Goal: Information Seeking & Learning: Understand process/instructions

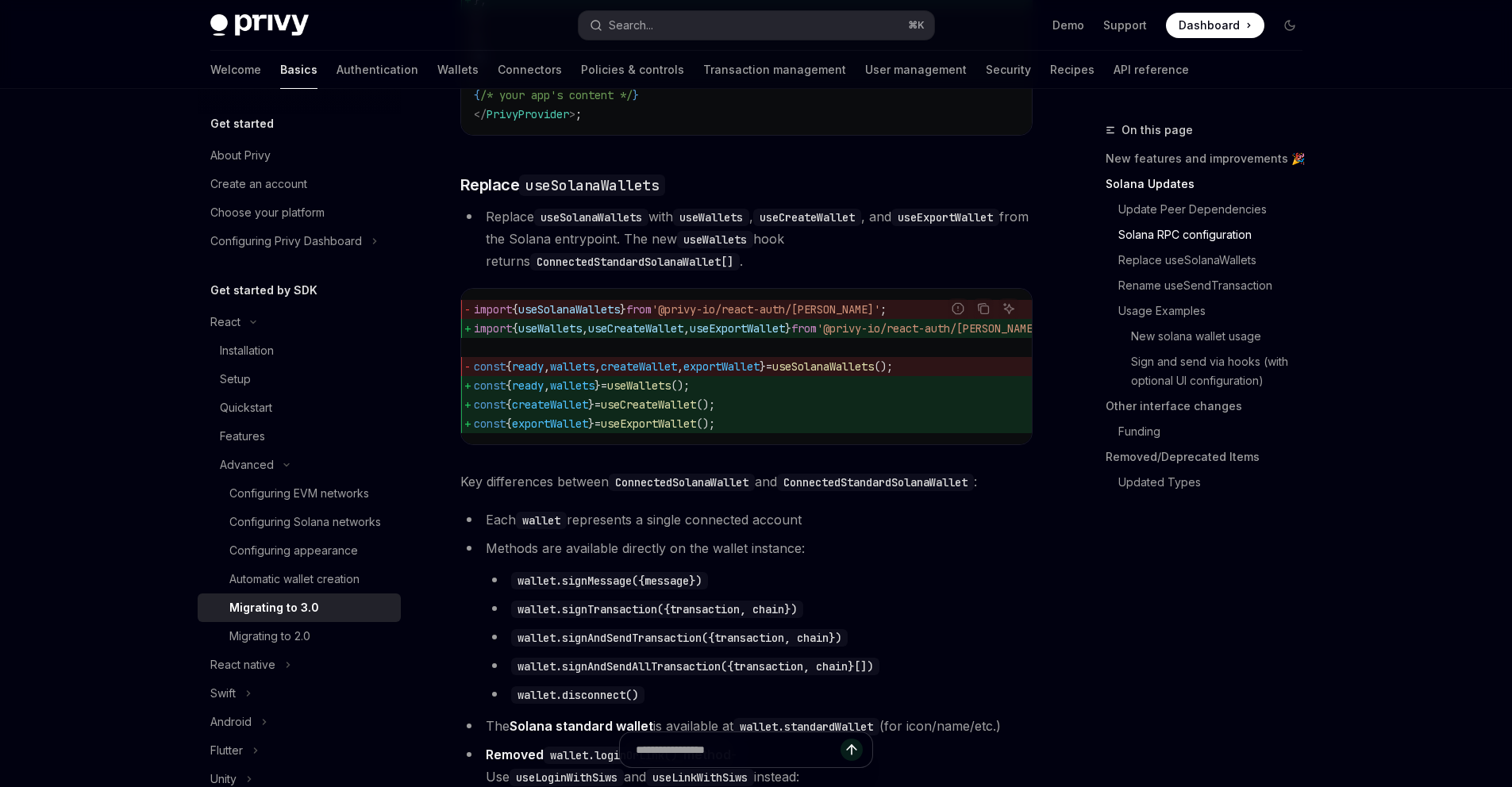
scroll to position [338, 0]
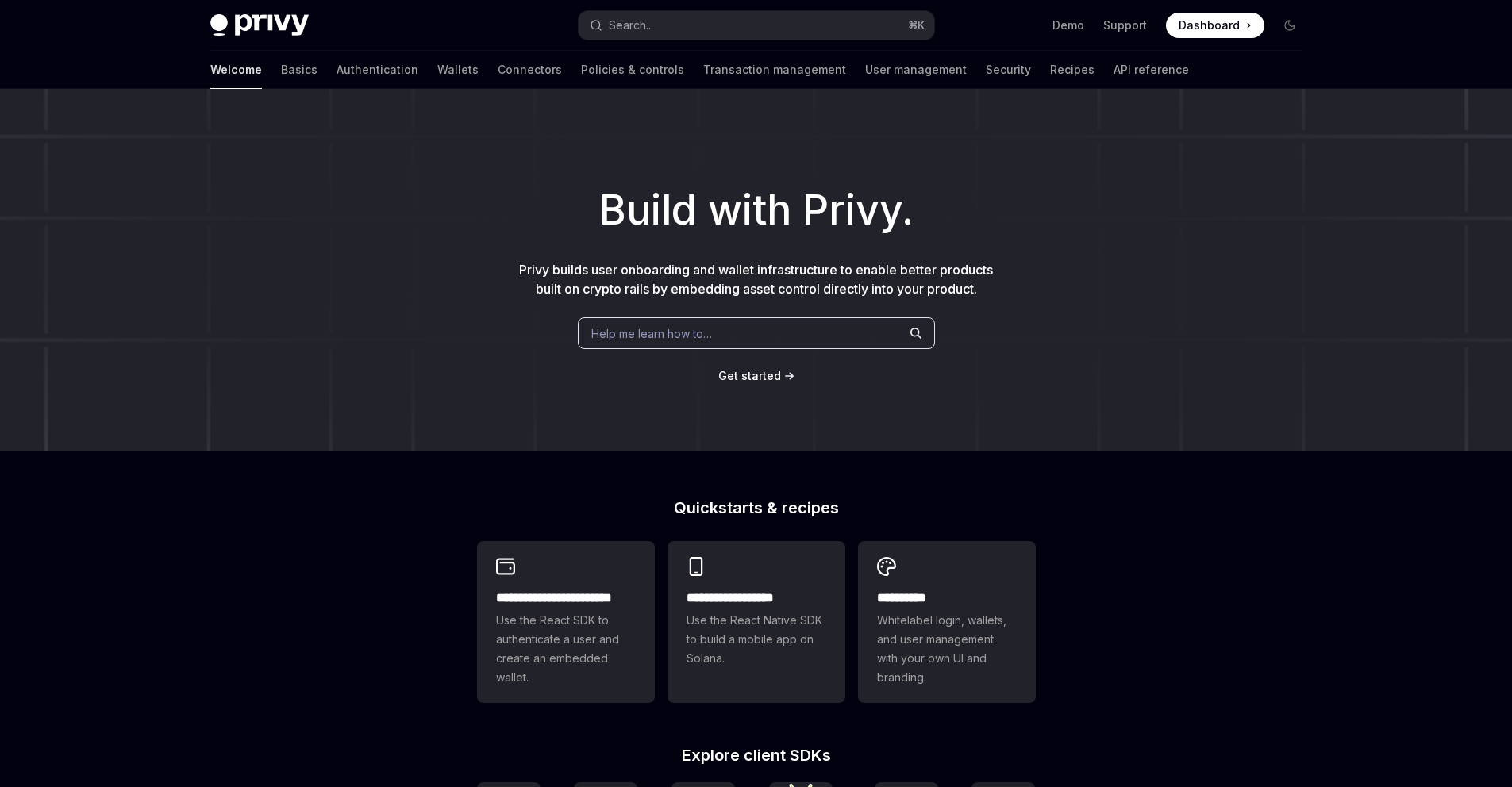
click at [835, 49] on div "Privy Docs home page Search... ⌘ K Demo Support Dashboard Dashboard Search..." at bounding box center [756, 25] width 1092 height 51
click at [827, 34] on button "Search... ⌘ K" at bounding box center [756, 25] width 355 height 29
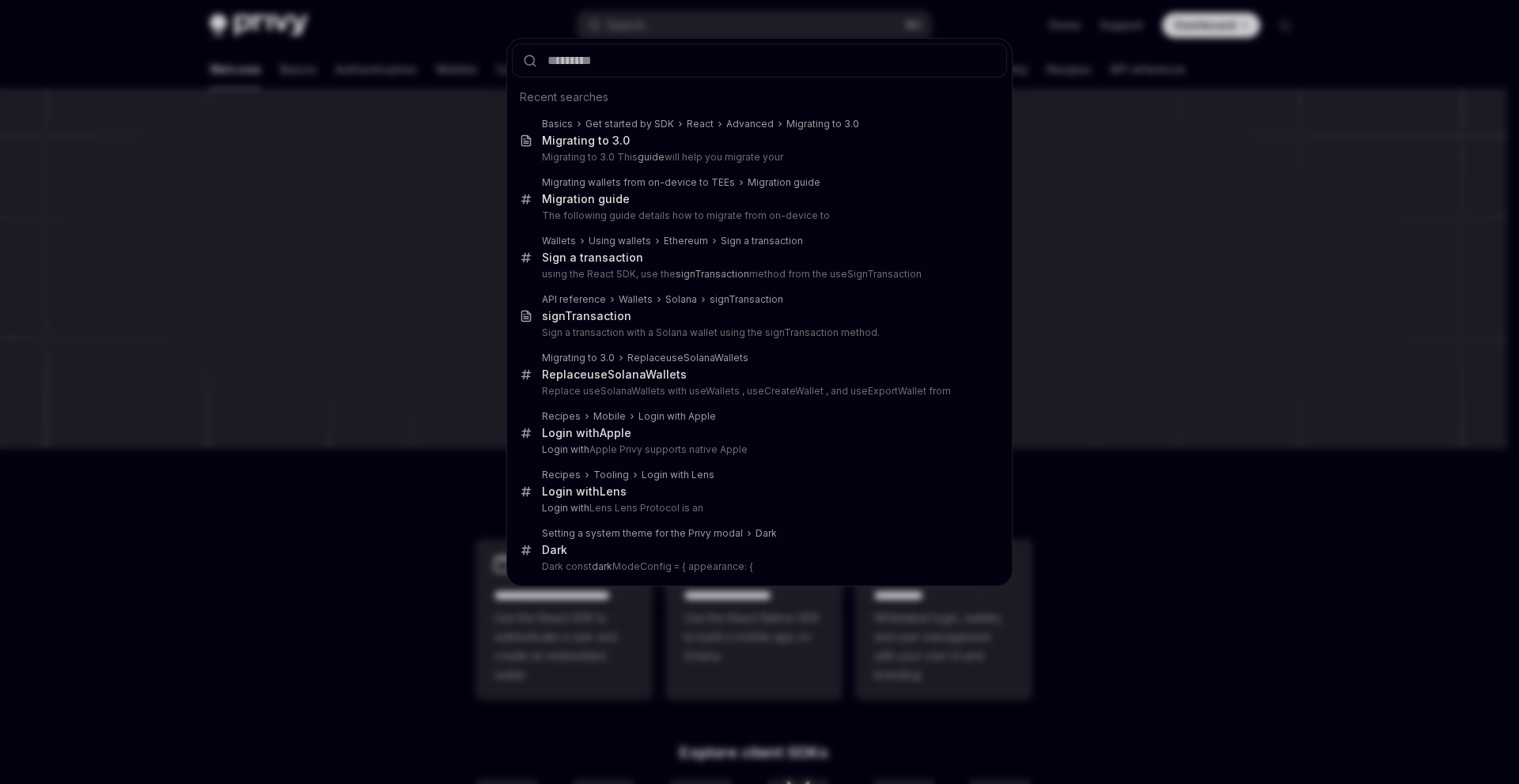
click at [838, 26] on div "Recent searches Basics Get started by SDK React Advanced Migrating to 3.0 Migra…" at bounding box center [760, 392] width 1519 height 784
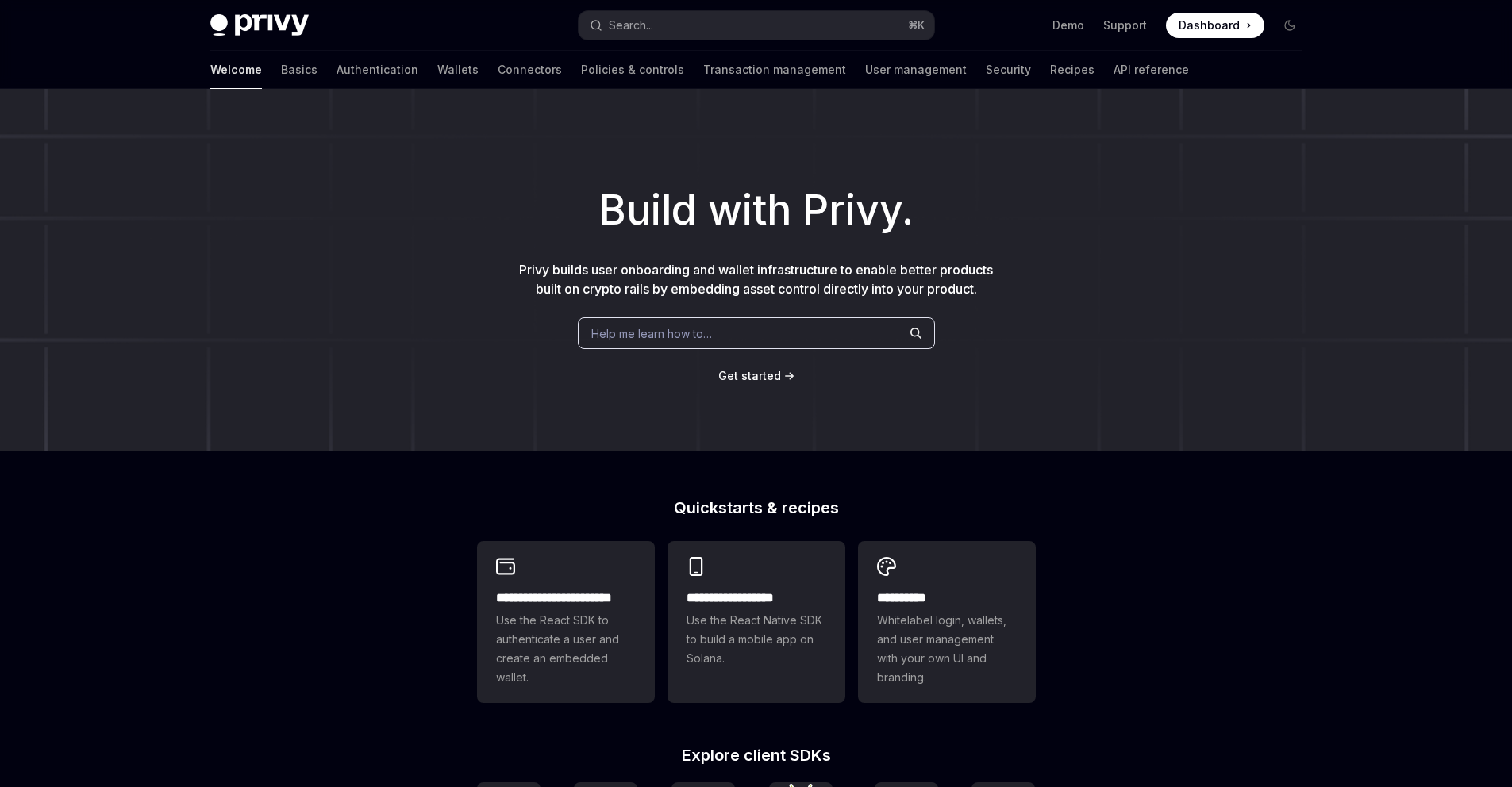
click at [830, 26] on button "Search... ⌘ K" at bounding box center [756, 25] width 355 height 29
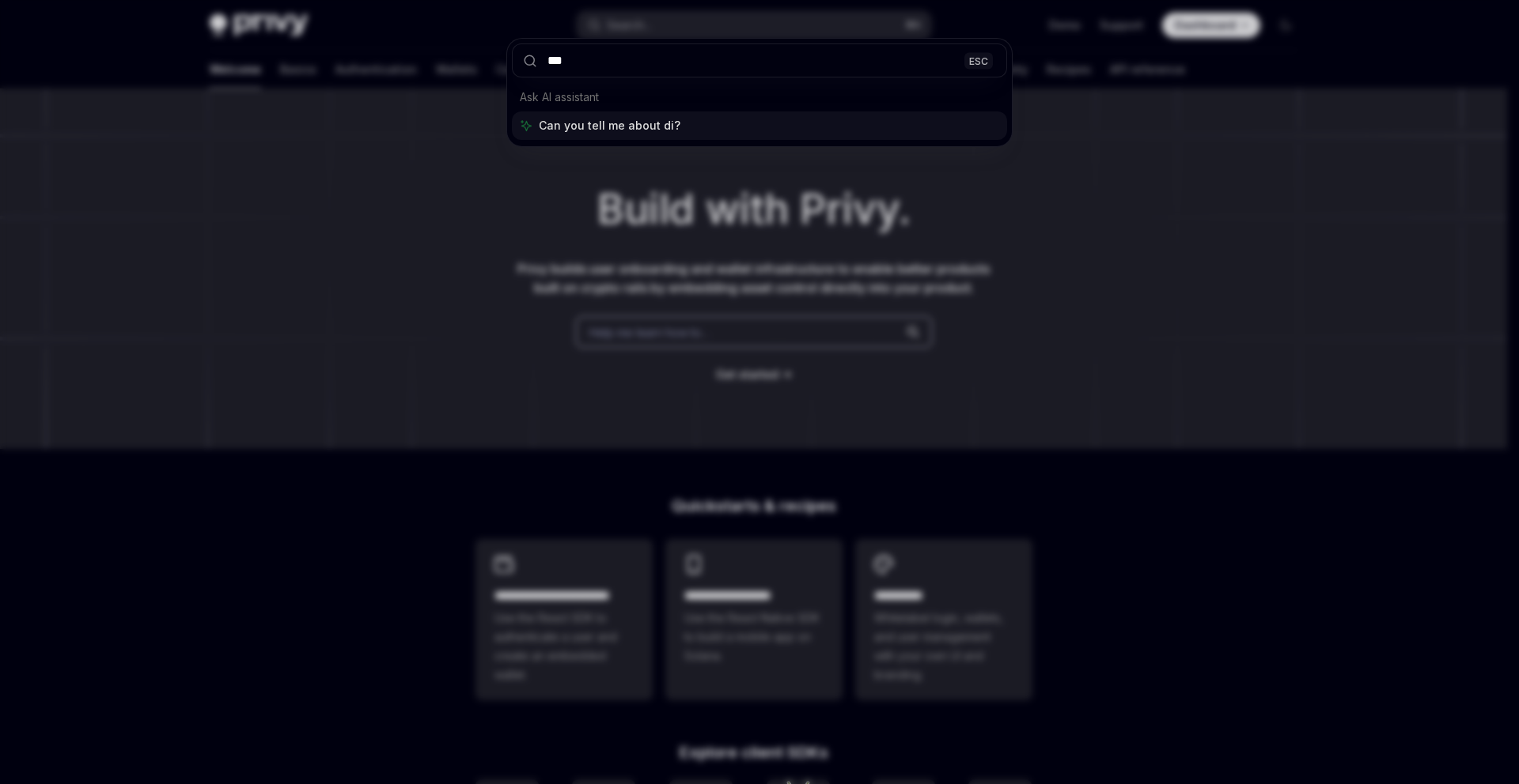
type input "****"
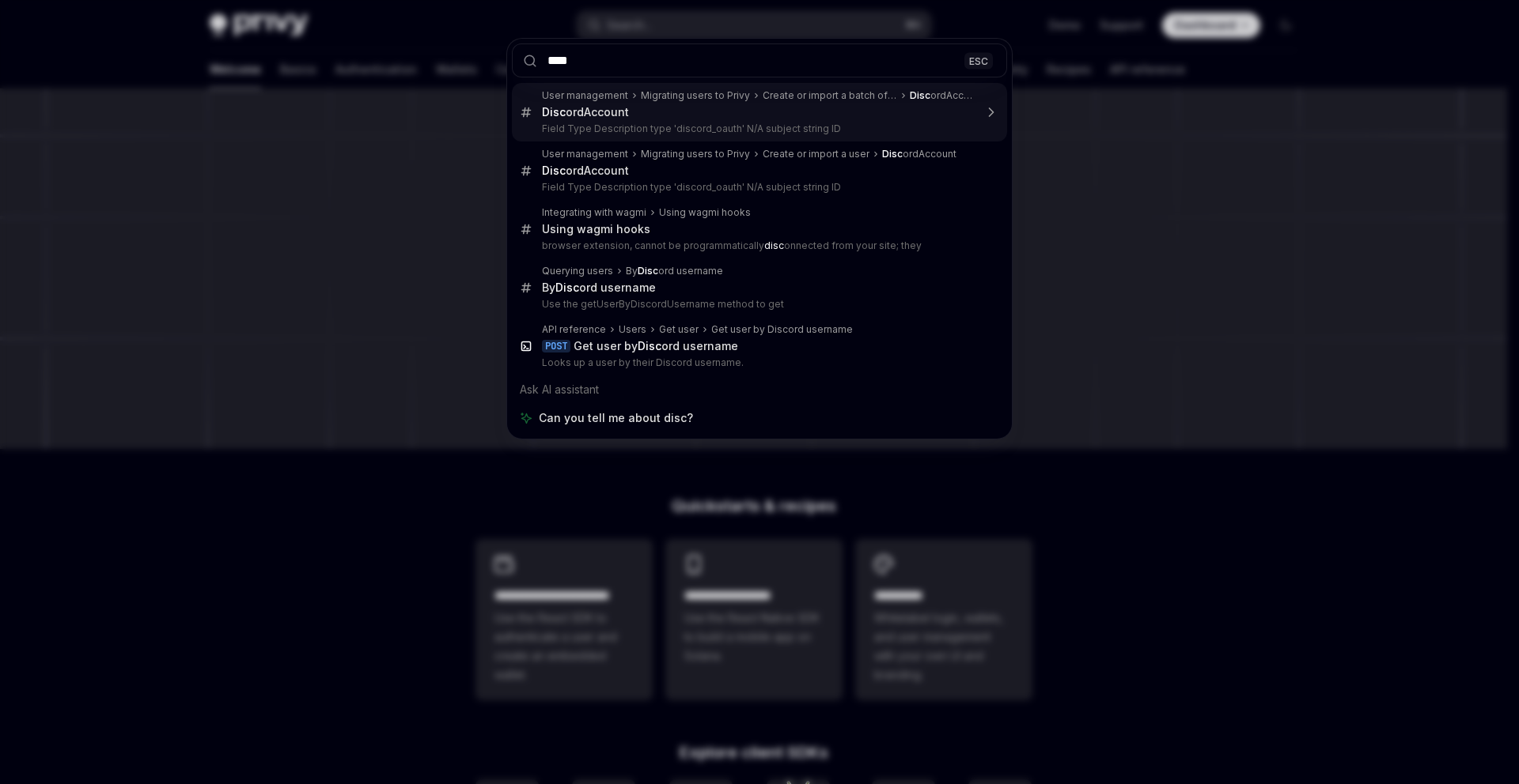
type textarea "*"
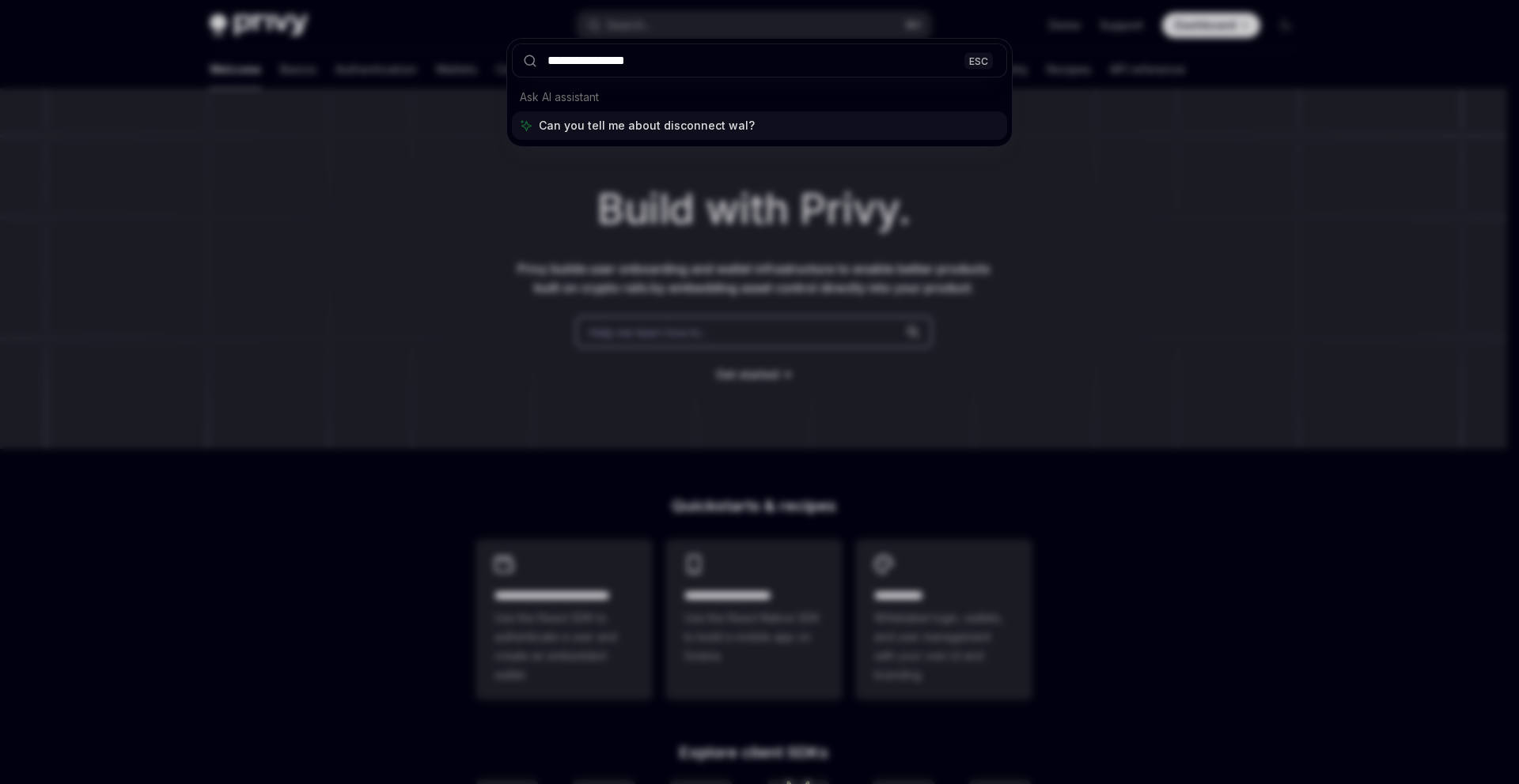
type input "**********"
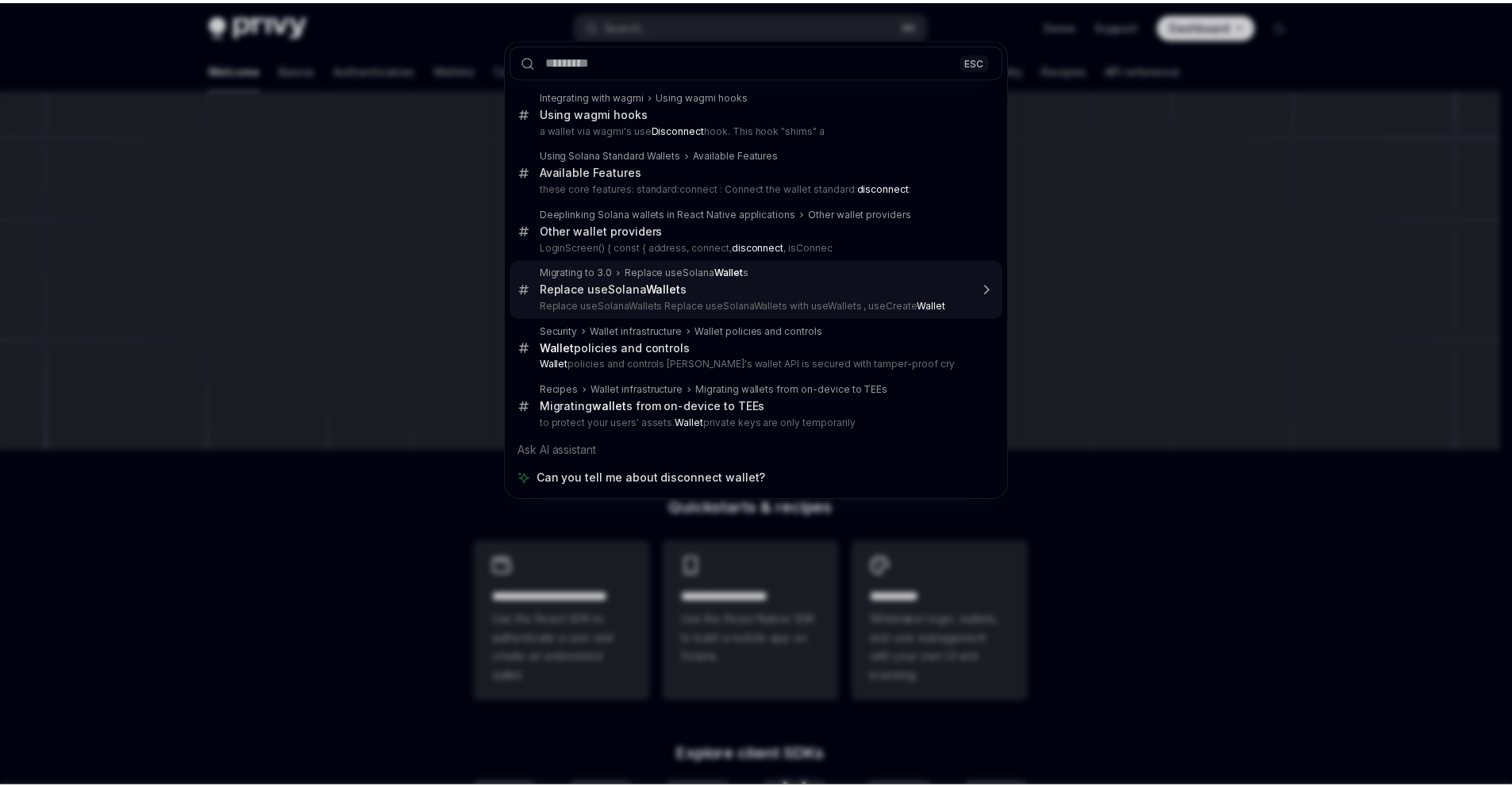
scroll to position [1430, 0]
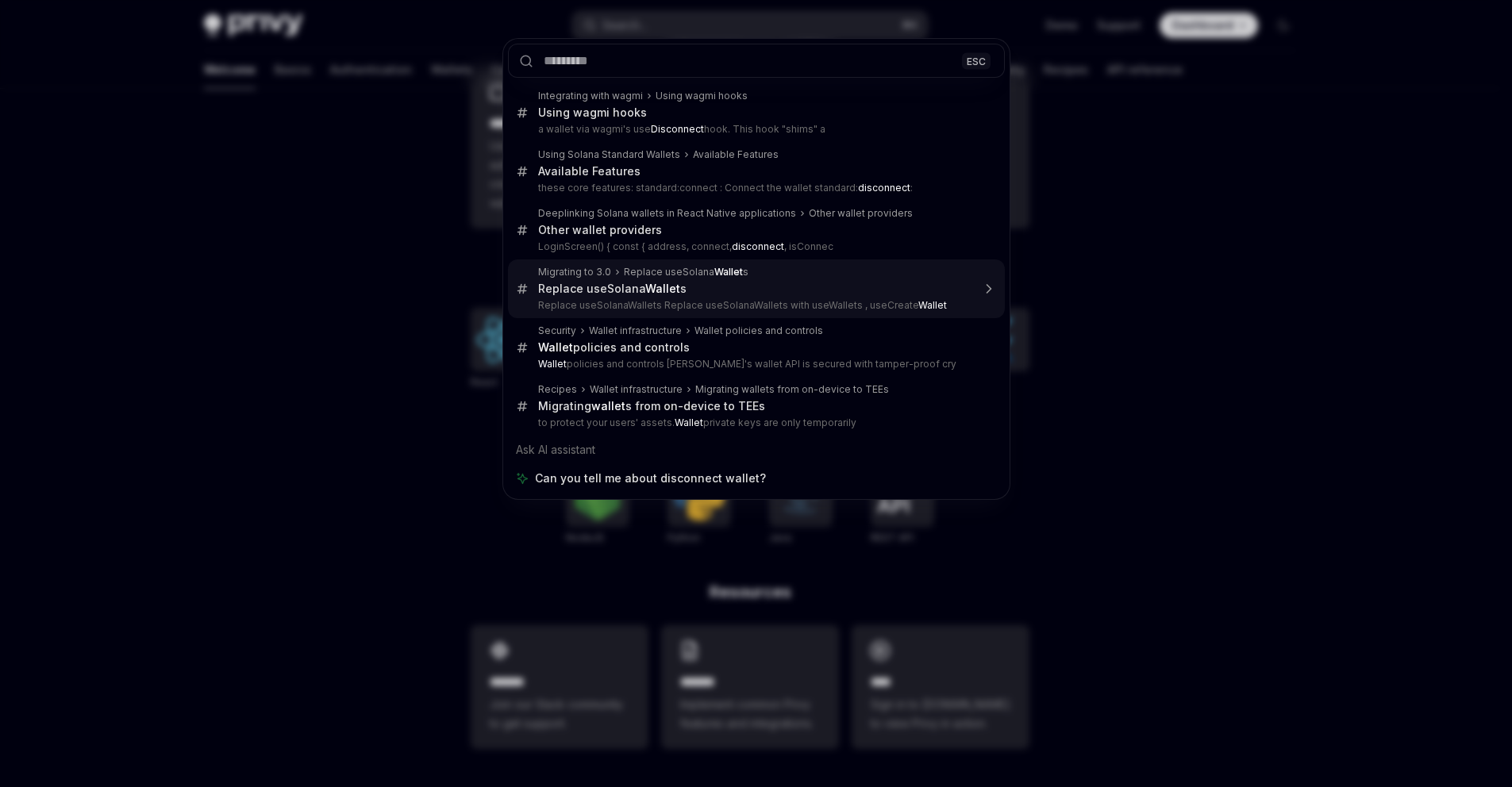
type textarea "*"
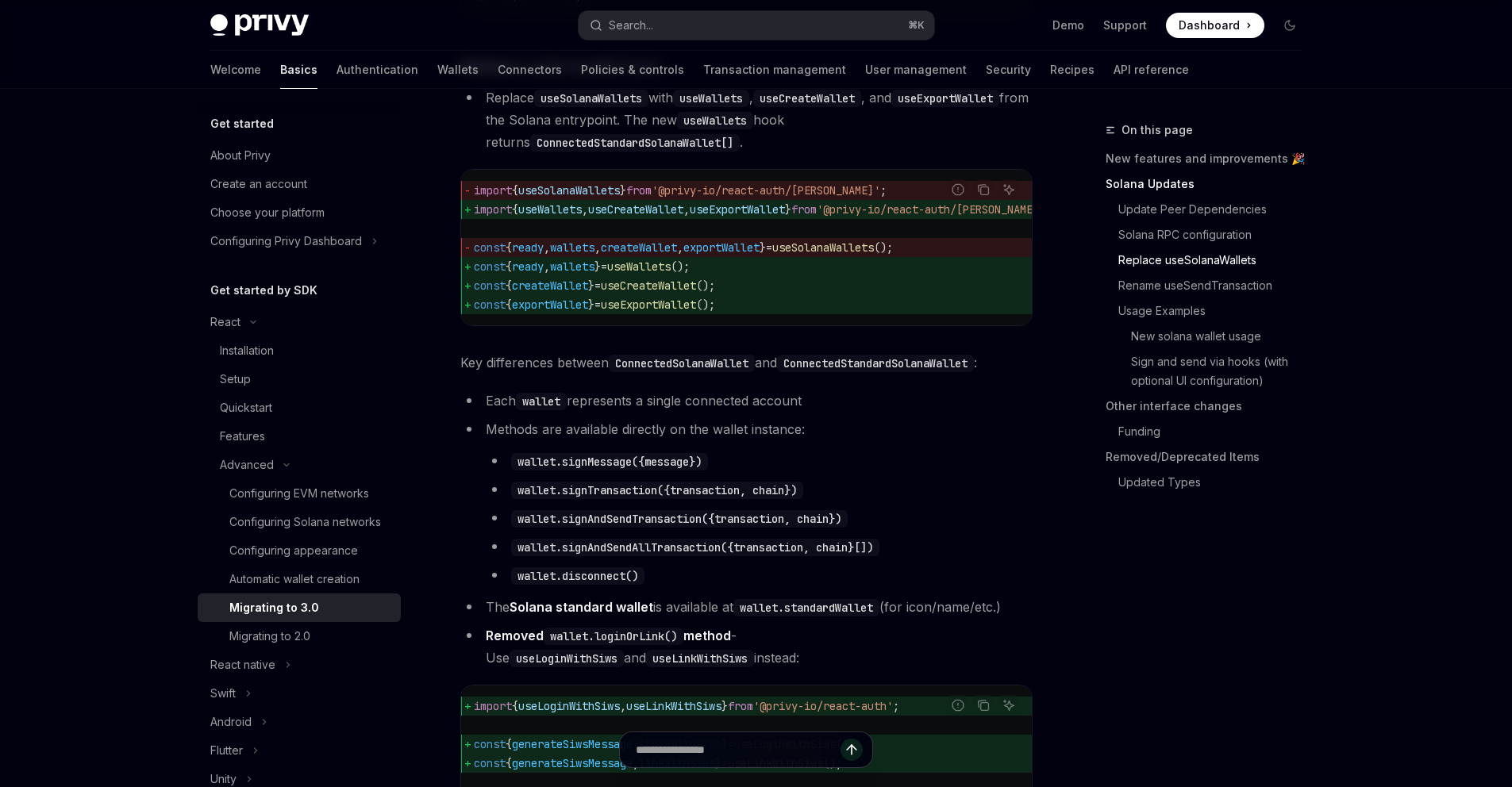
scroll to position [1725, 0]
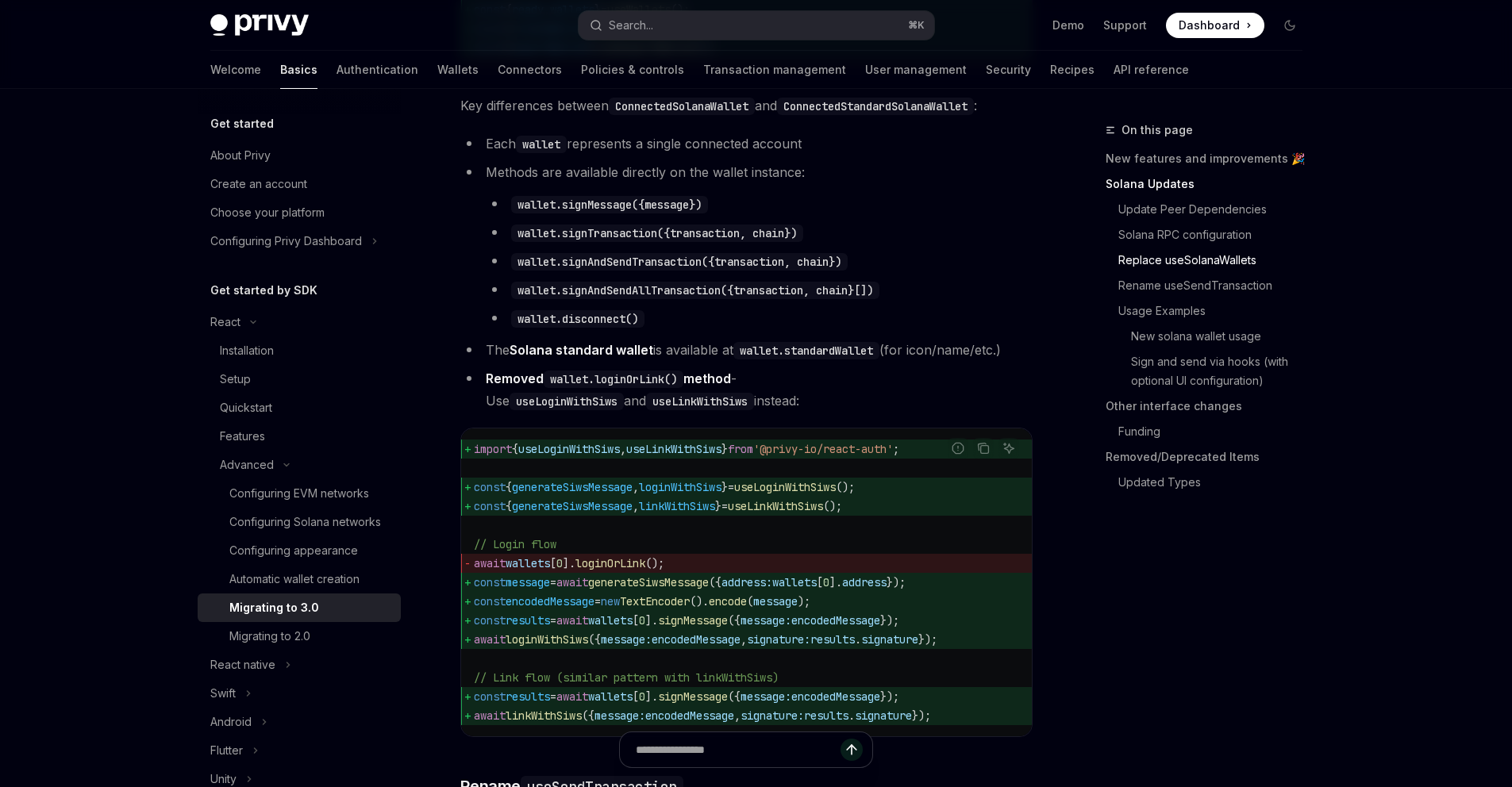
click at [619, 328] on code "wallet.disconnect()" at bounding box center [577, 318] width 133 height 17
copy code "disconnect"
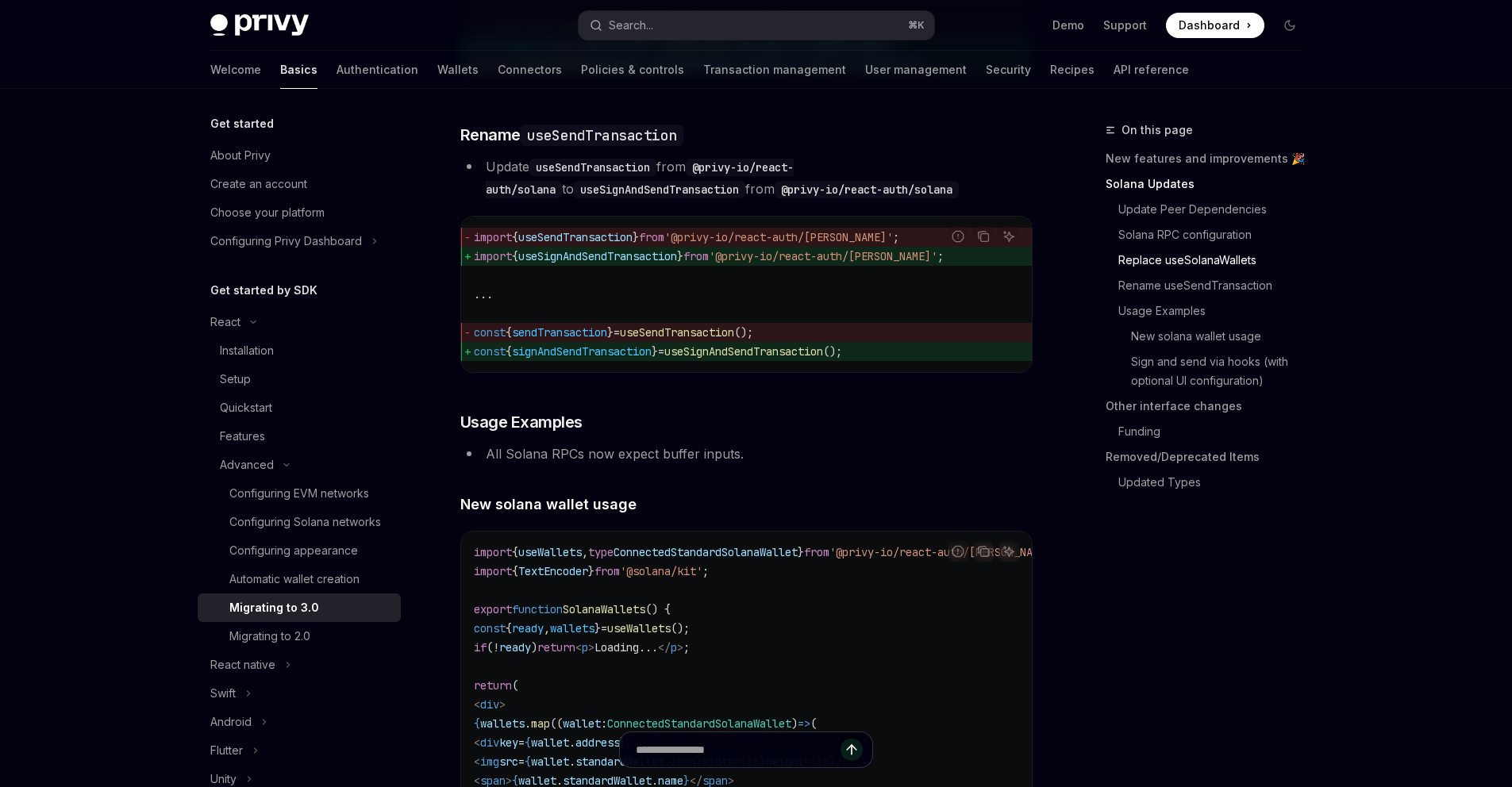
scroll to position [1684, 0]
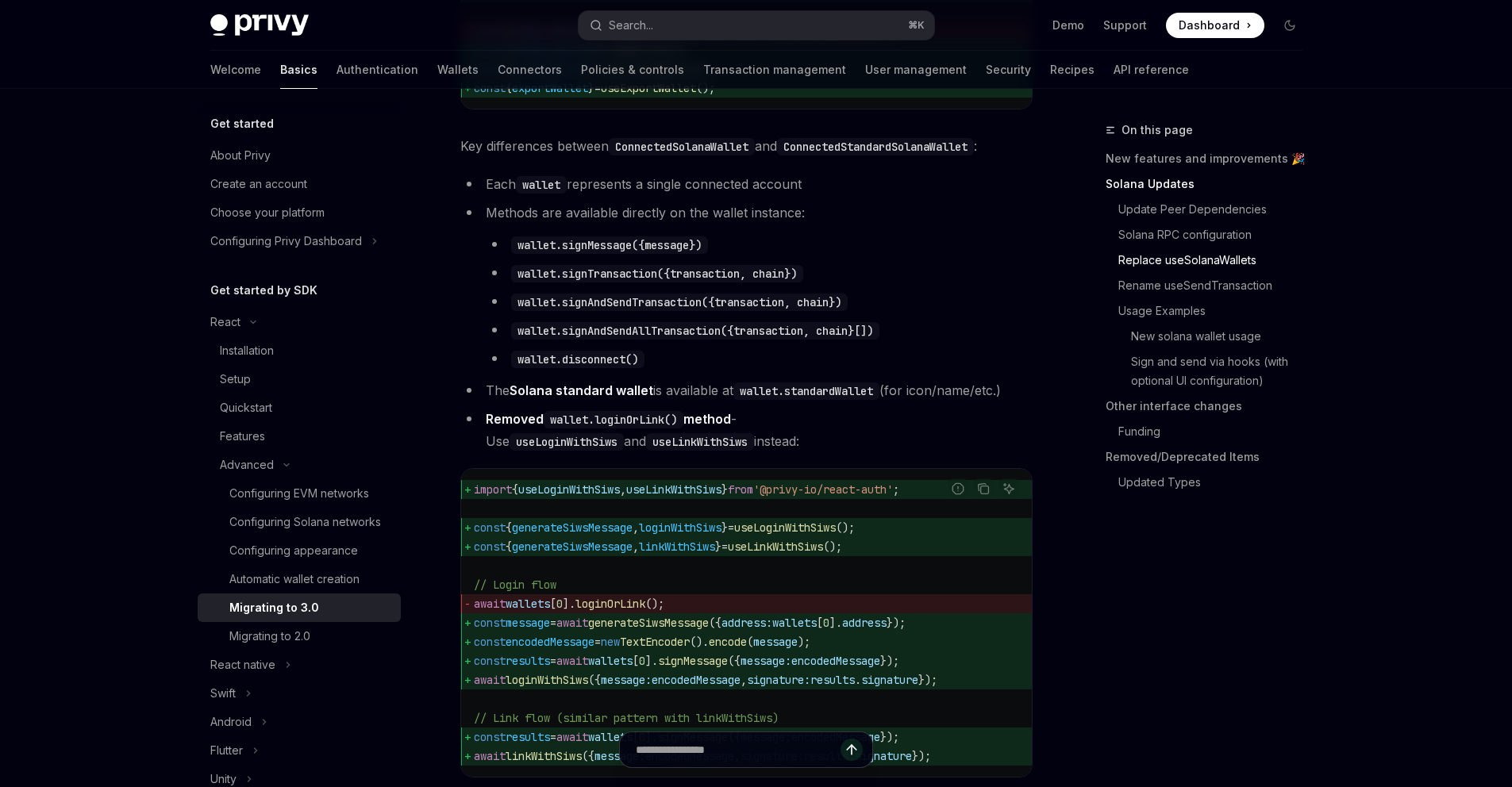
drag, startPoint x: 0, startPoint y: 0, endPoint x: 760, endPoint y: 405, distance: 861.2
click at [760, 405] on ul "Each wallet represents a single connected account Methods are available directl…" at bounding box center [746, 313] width 572 height 280
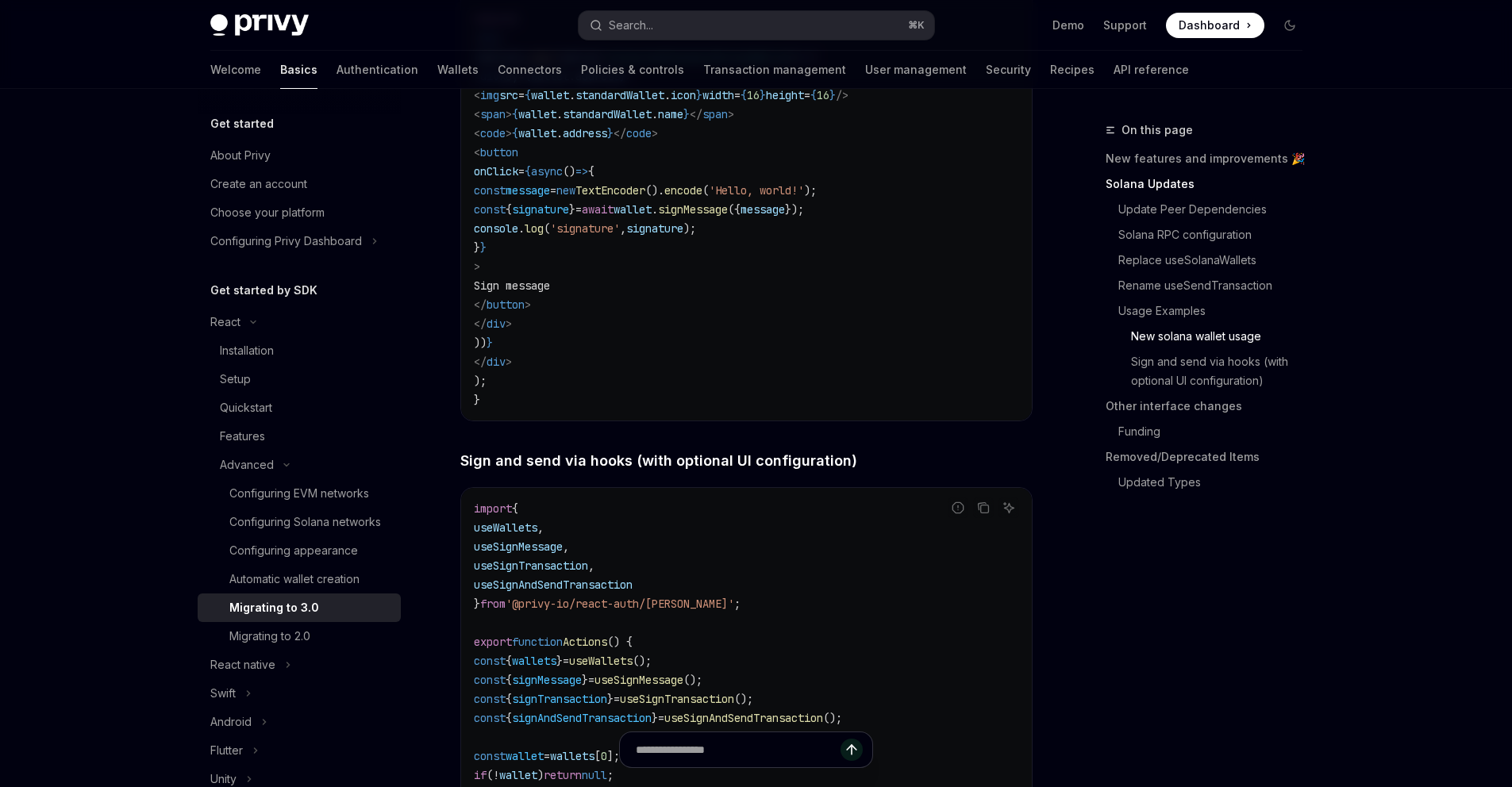
scroll to position [3098, 0]
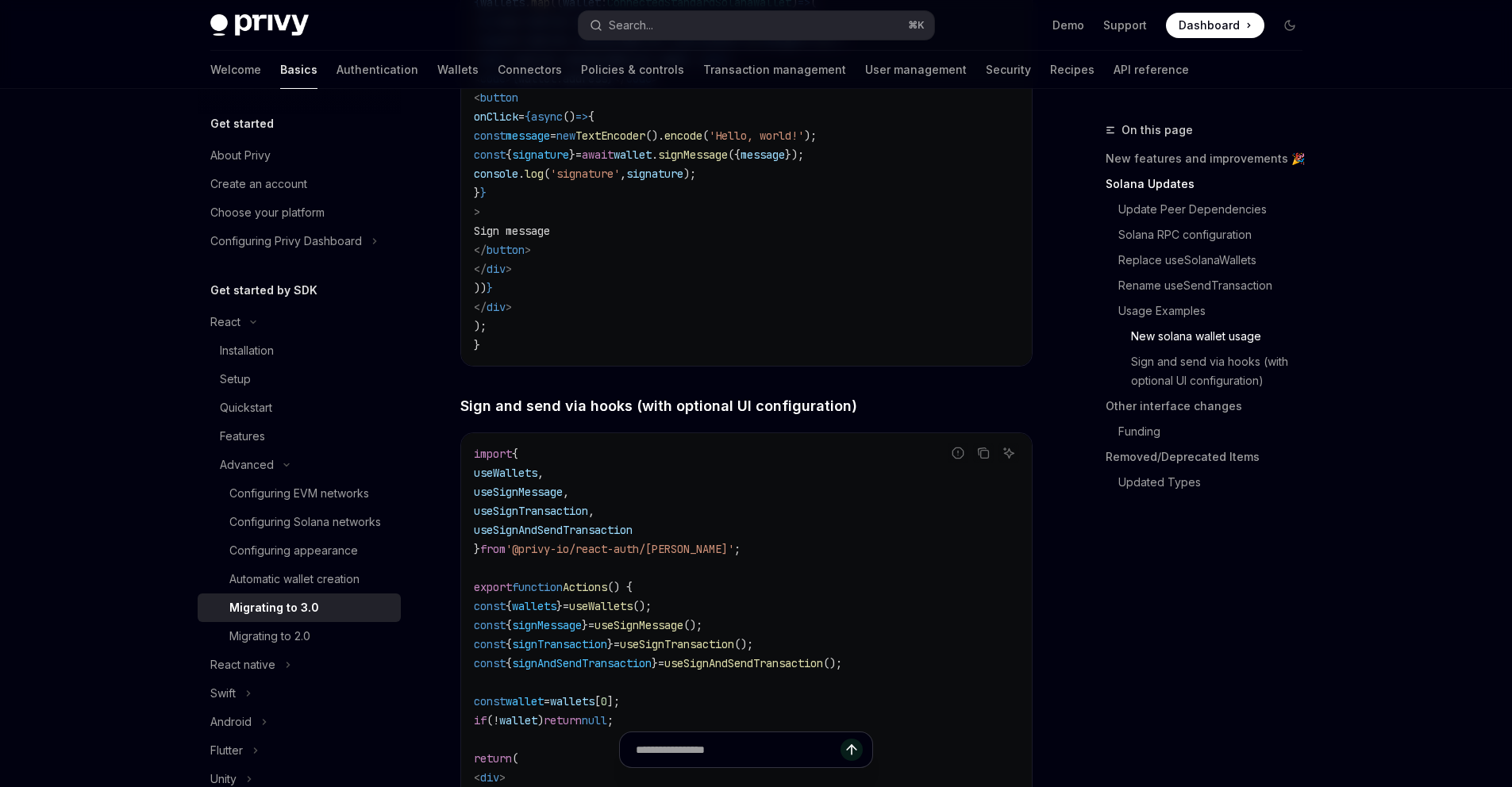
click at [687, 30] on button "Search... ⌘ K" at bounding box center [756, 25] width 355 height 29
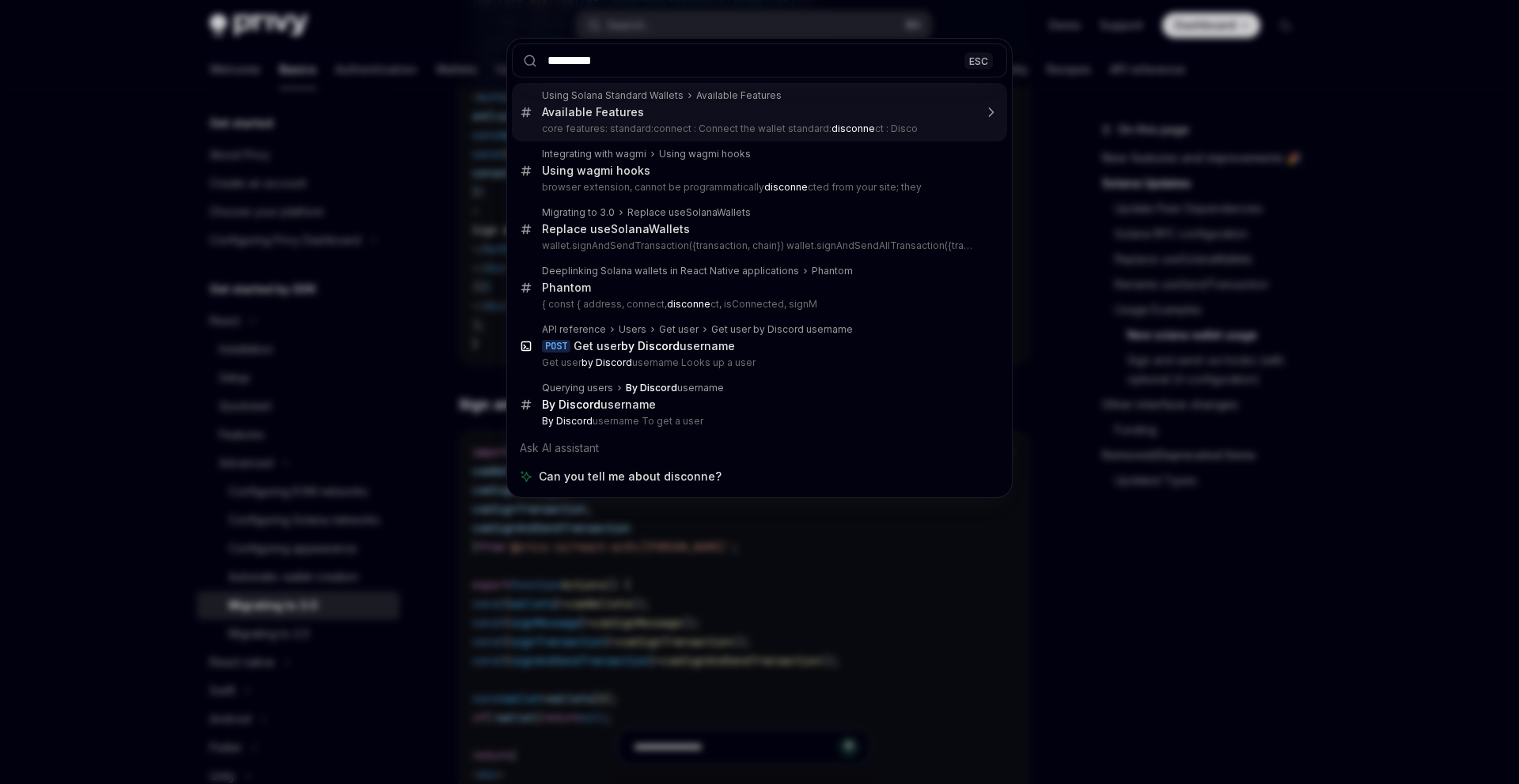
type input "**********"
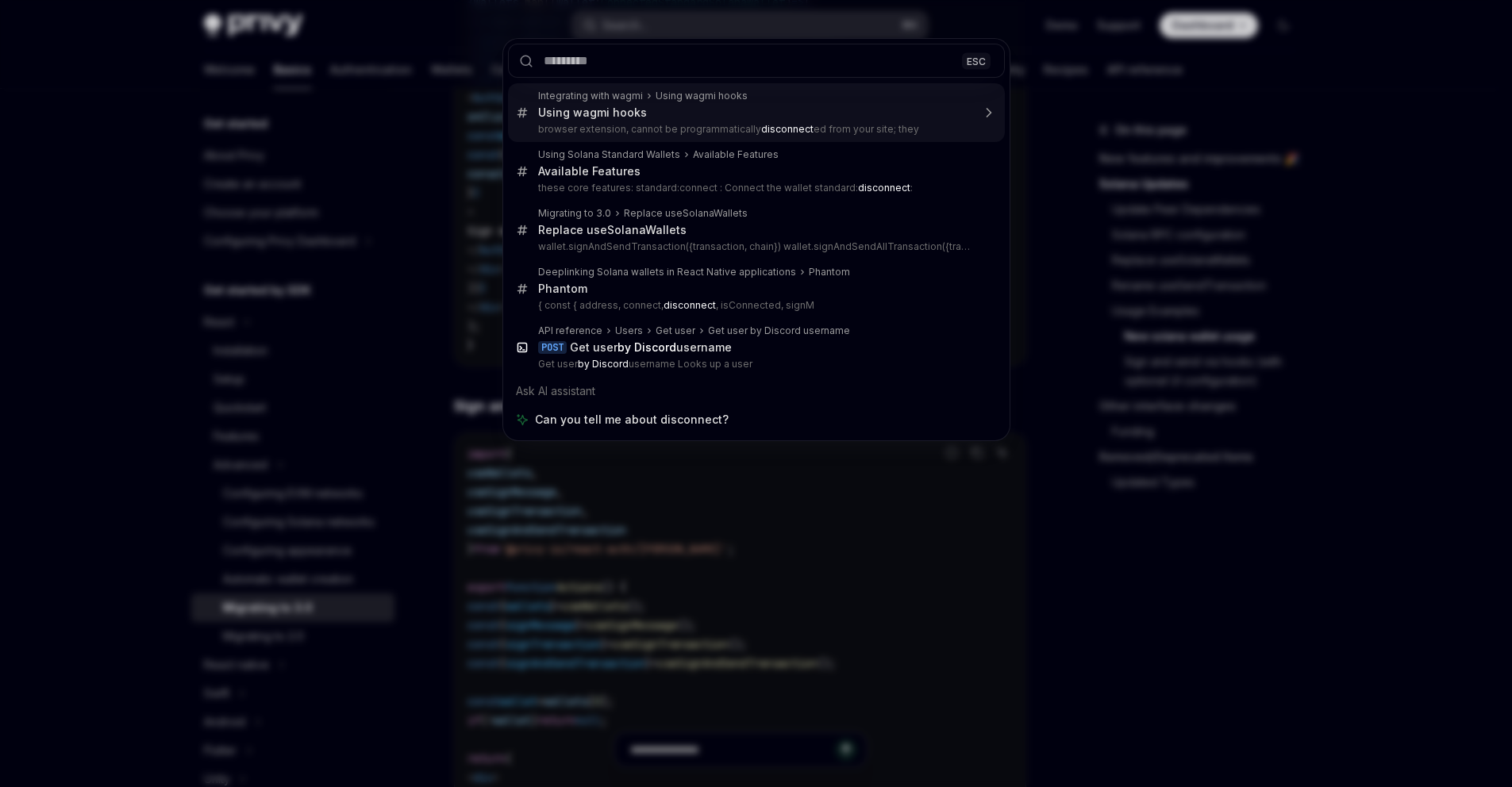
type textarea "*"
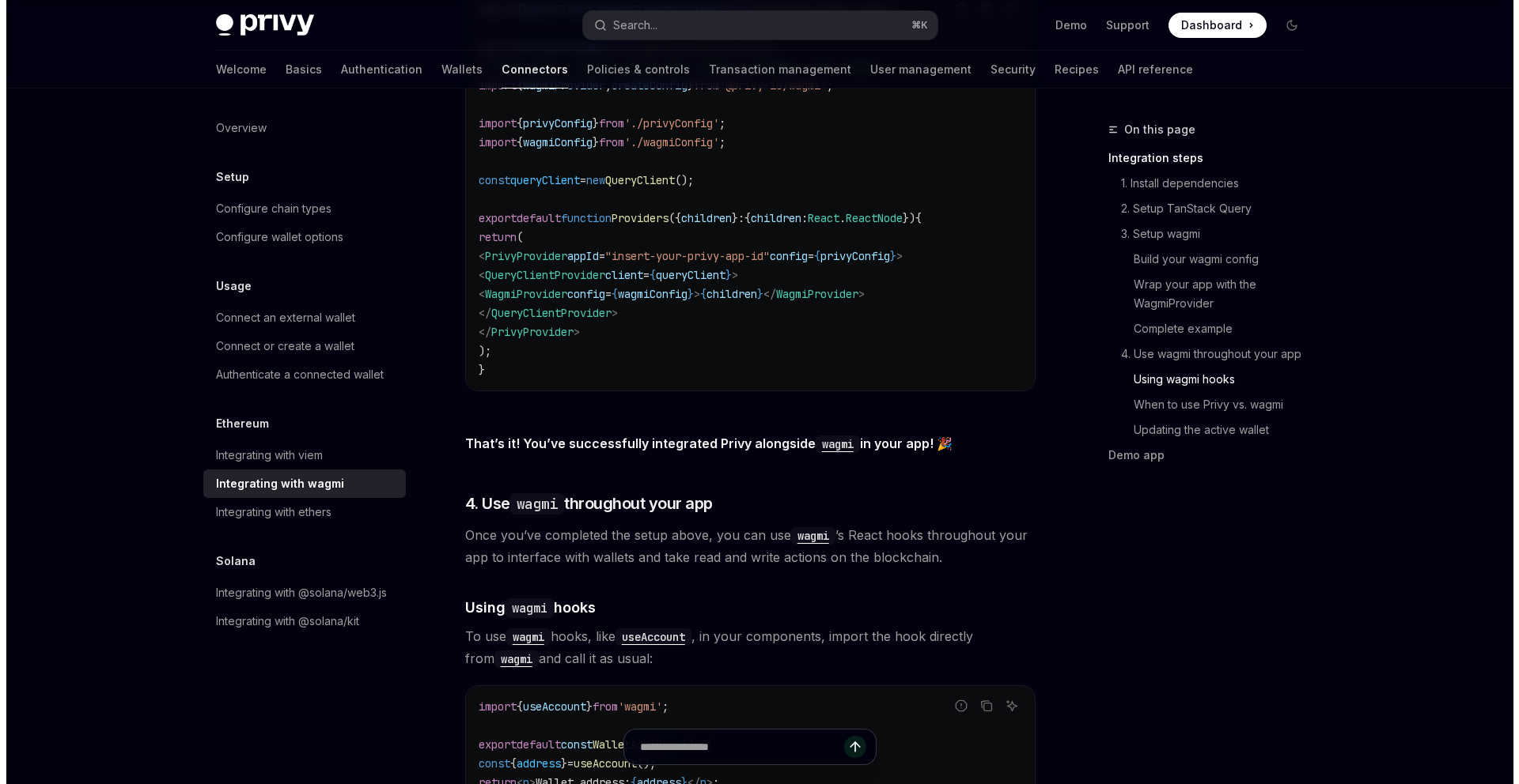
scroll to position [3552, 0]
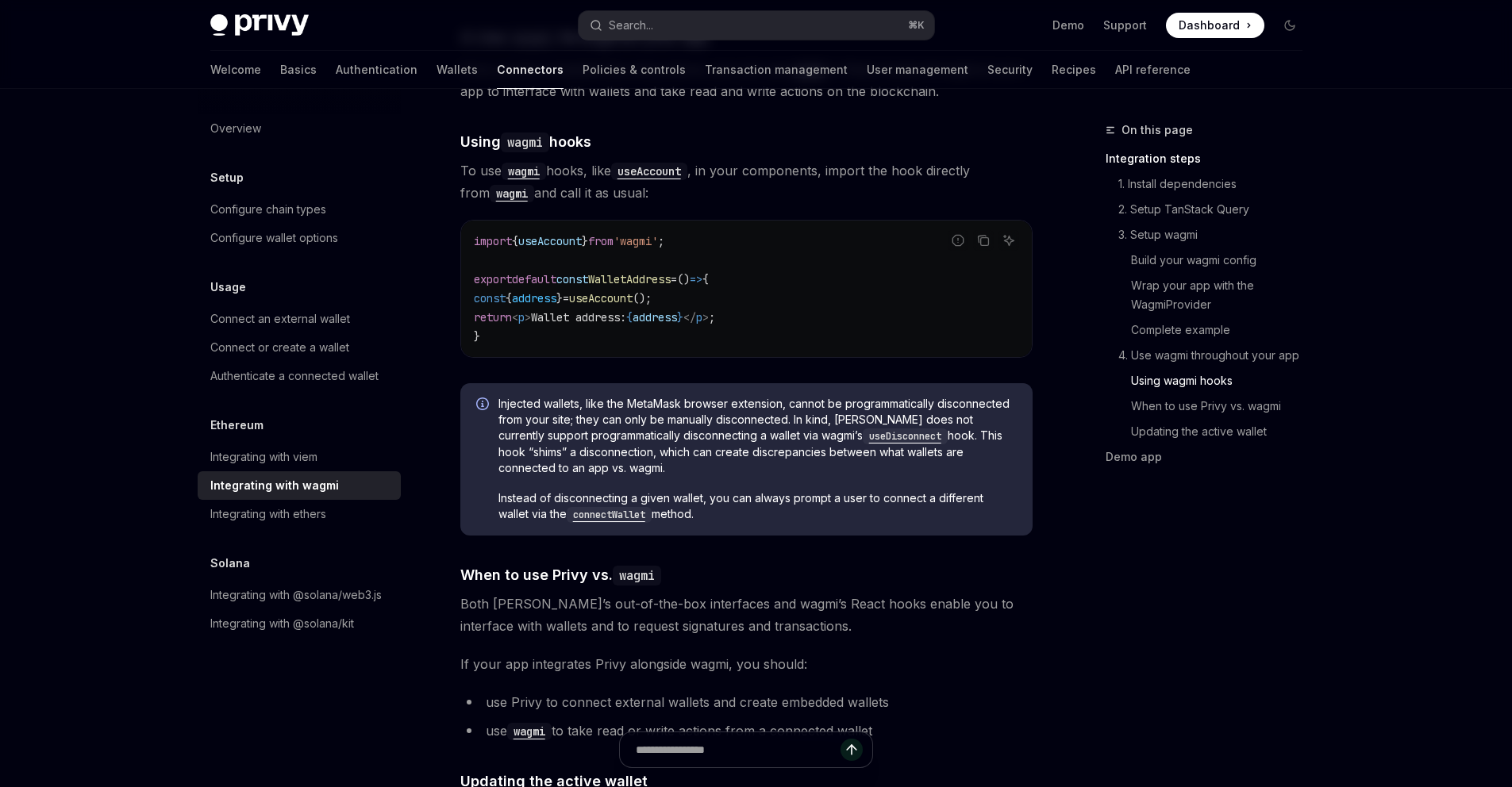
click at [685, 41] on div "Privy Docs home page Search... ⌘ K Demo Support Dashboard Dashboard Search..." at bounding box center [756, 25] width 1092 height 51
click at [688, 27] on button "Search... ⌘ K" at bounding box center [756, 25] width 355 height 29
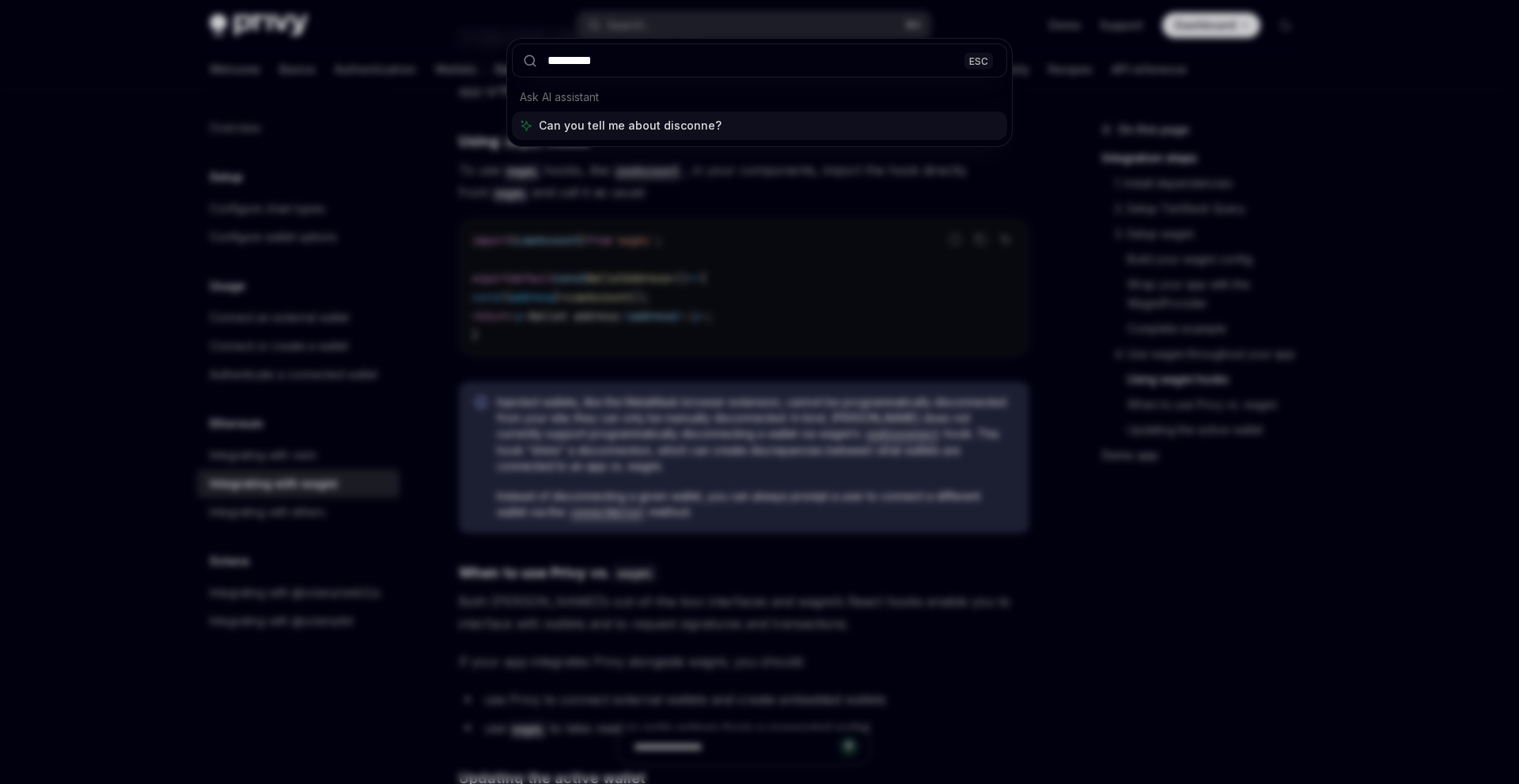
type input "**********"
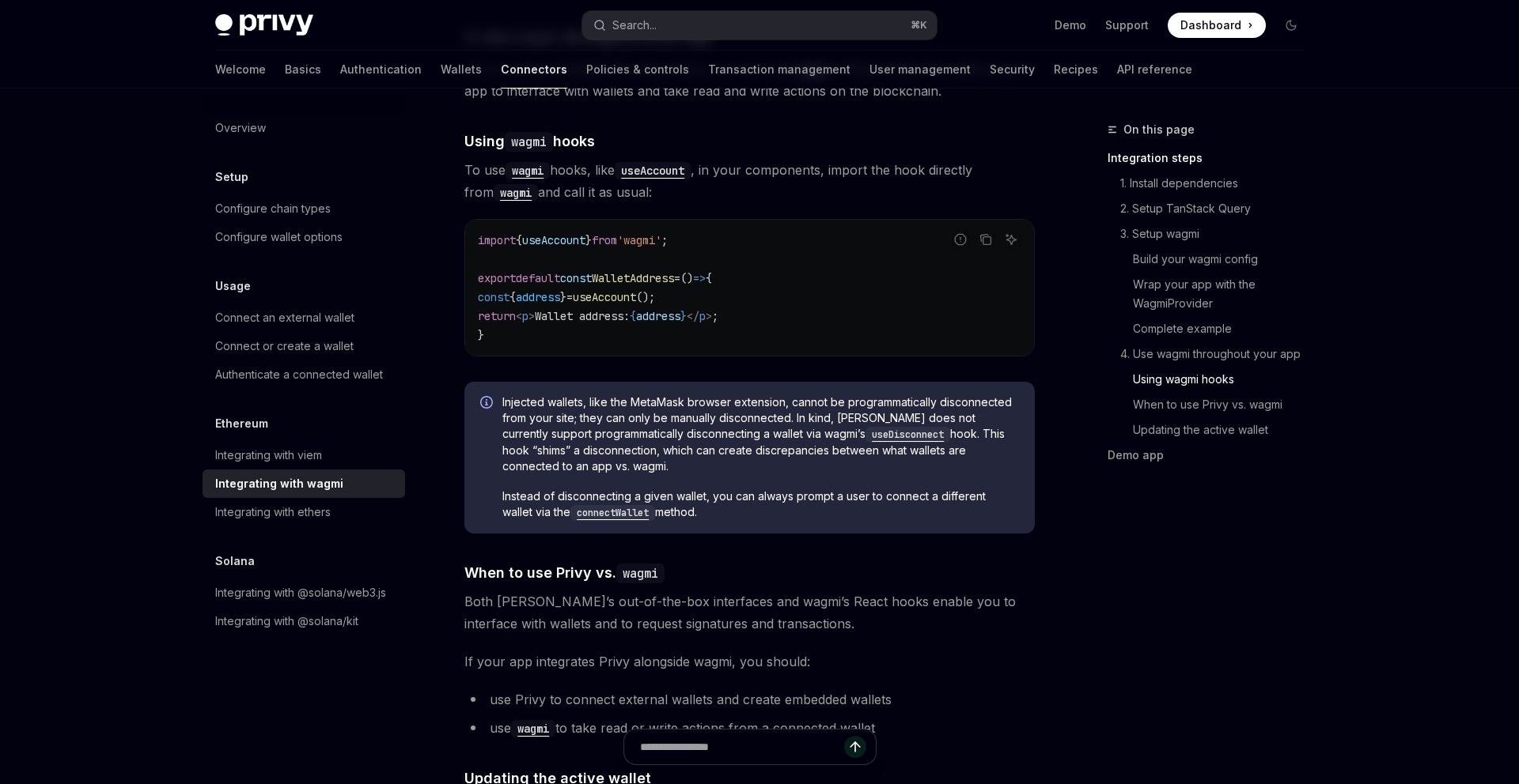
type textarea "*"
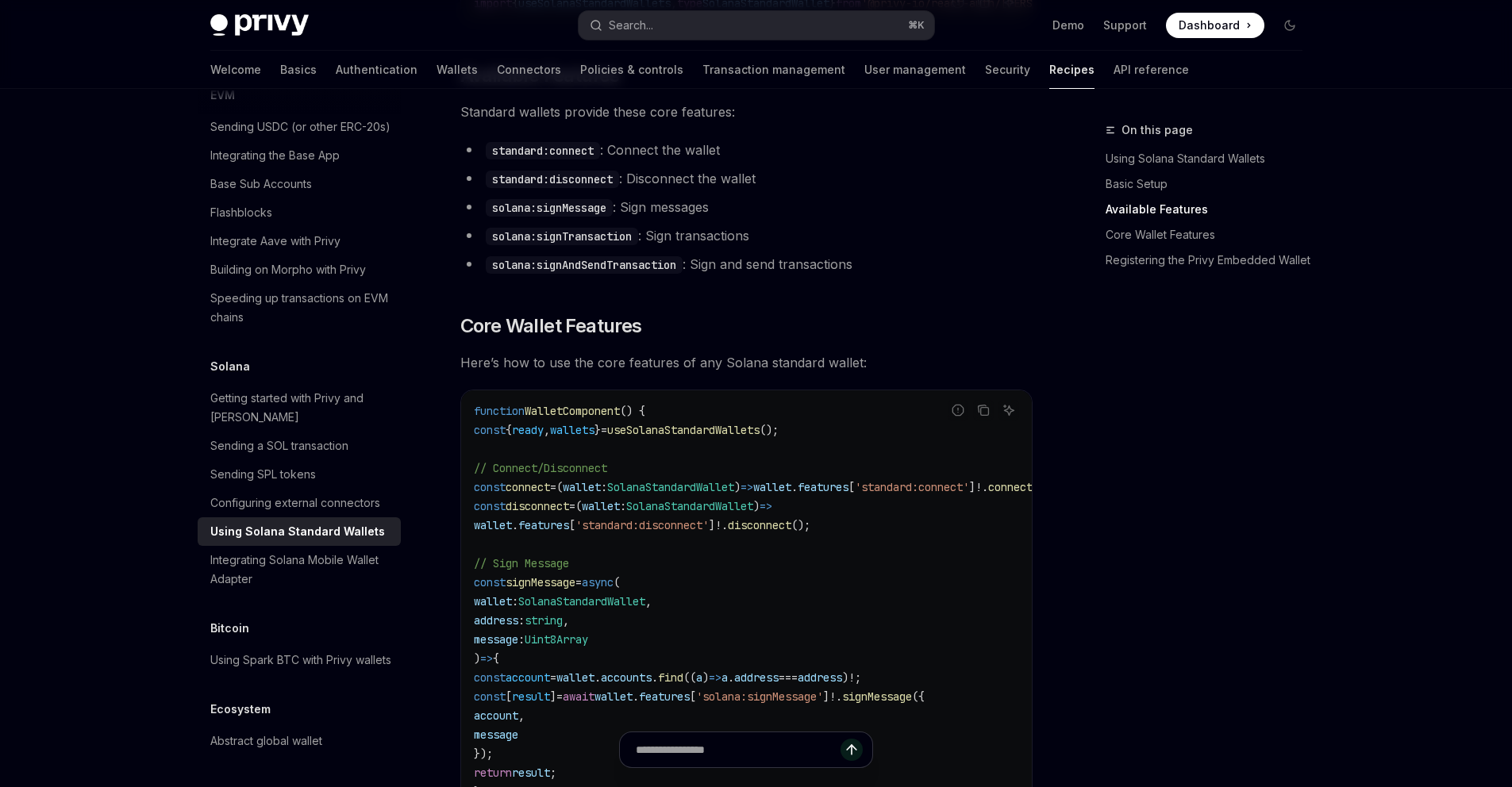
scroll to position [582, 0]
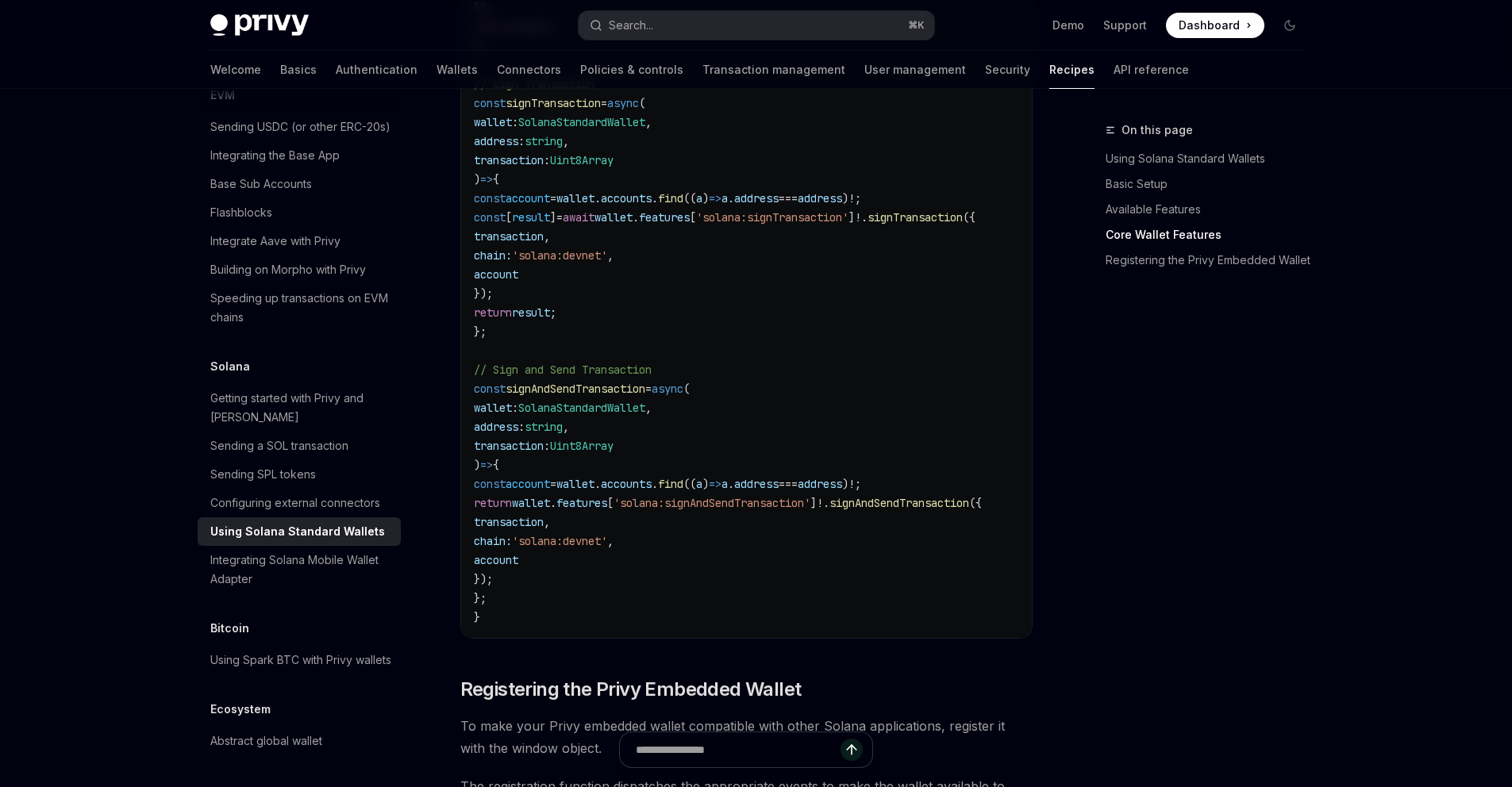
scroll to position [1436, 0]
